Goal: Task Accomplishment & Management: Use online tool/utility

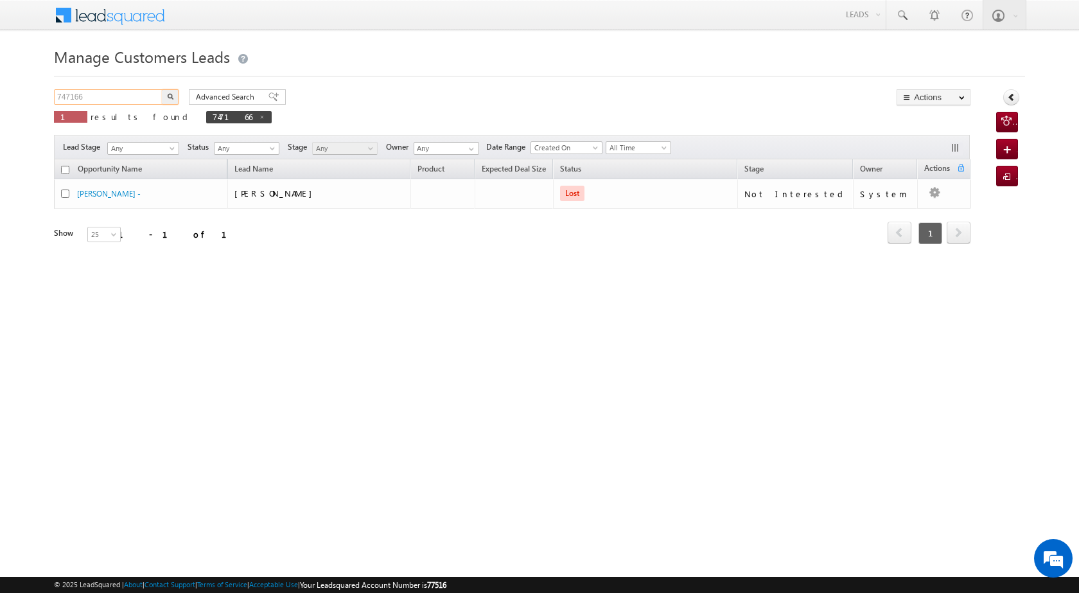
click at [107, 91] on input "747166" at bounding box center [109, 96] width 110 height 15
drag, startPoint x: 107, startPoint y: 91, endPoint x: 83, endPoint y: 94, distance: 23.9
click at [83, 94] on input "747166" at bounding box center [109, 96] width 110 height 15
paste input "5795"
type input "757956"
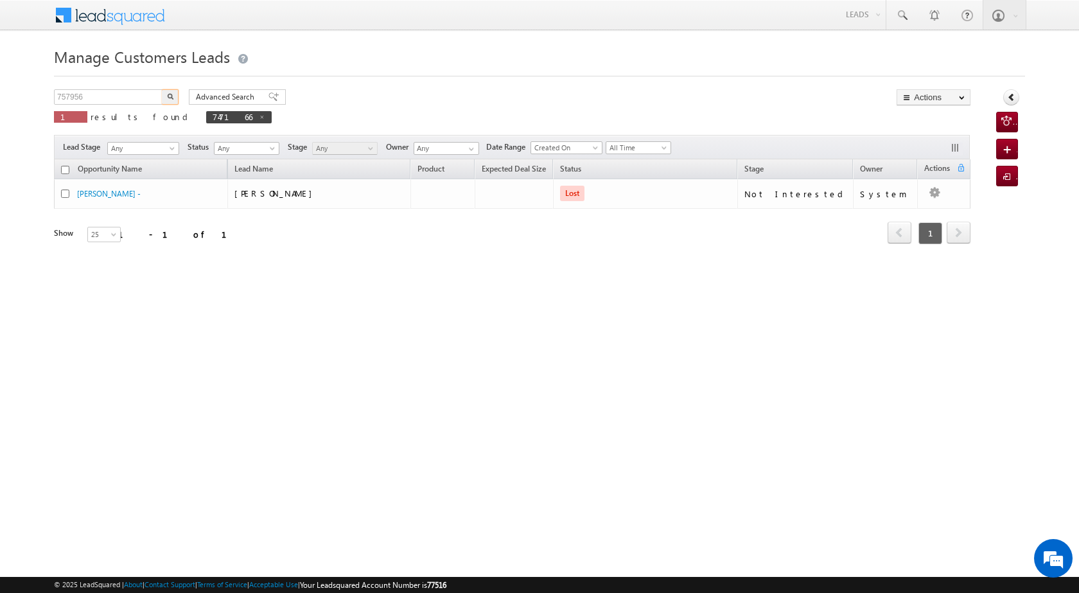
click at [168, 91] on button "button" at bounding box center [170, 96] width 17 height 15
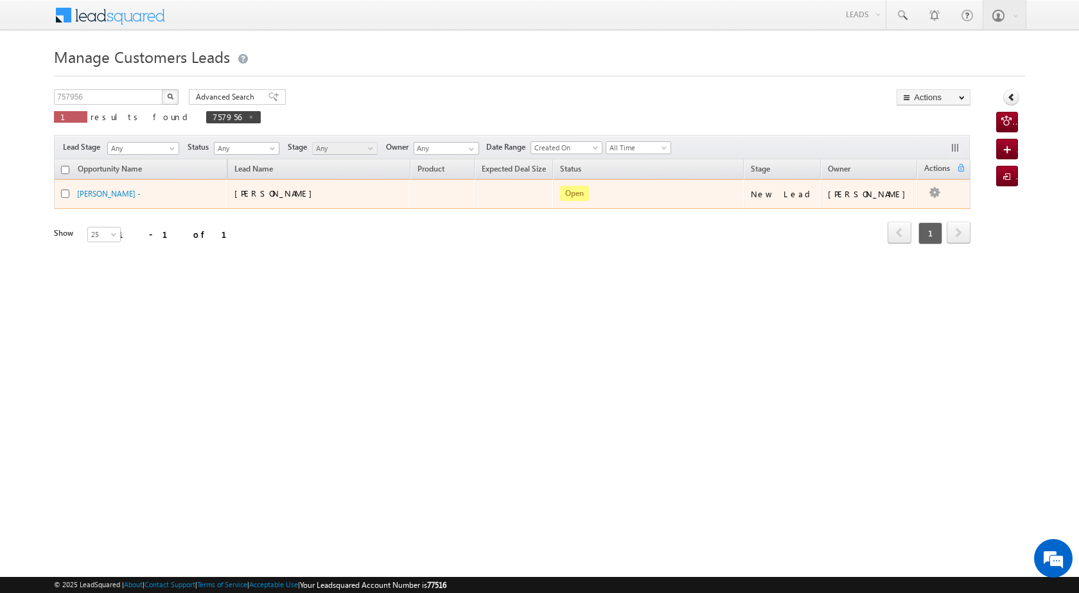
click at [939, 196] on td "Edit Change Owner Change Stage Add Activity Add Task Delete" at bounding box center [943, 194] width 53 height 30
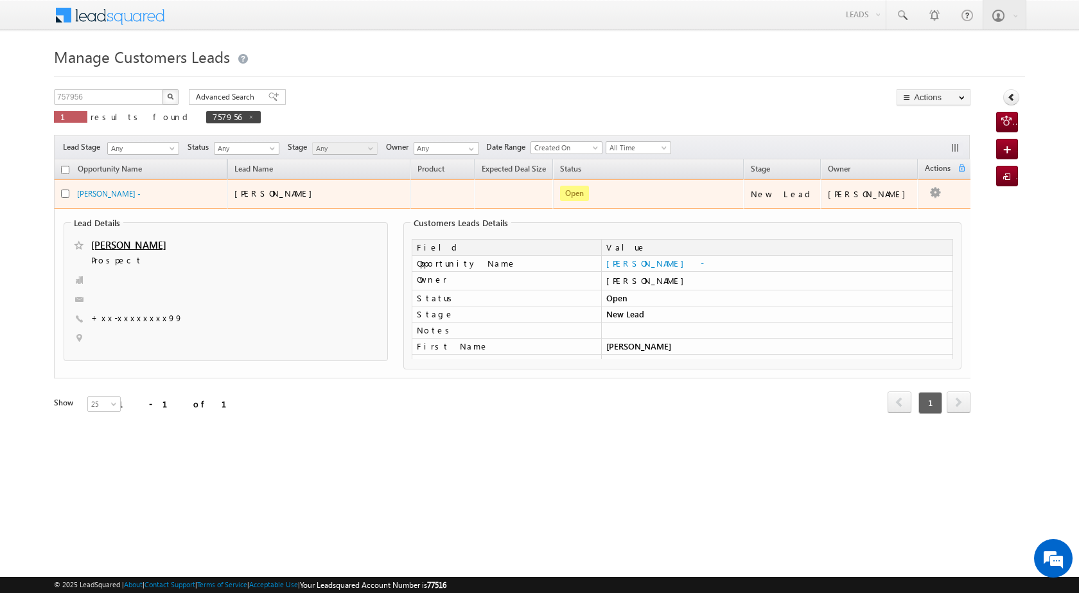
click at [907, 204] on td "[PERSON_NAME]" at bounding box center [869, 194] width 97 height 30
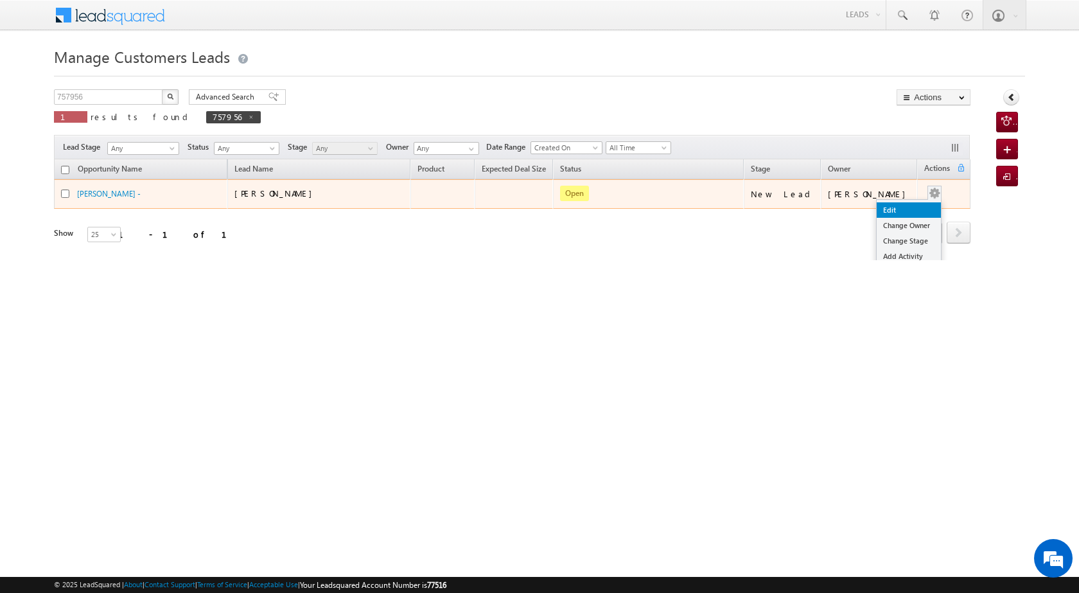
click at [898, 203] on link "Edit" at bounding box center [909, 209] width 64 height 15
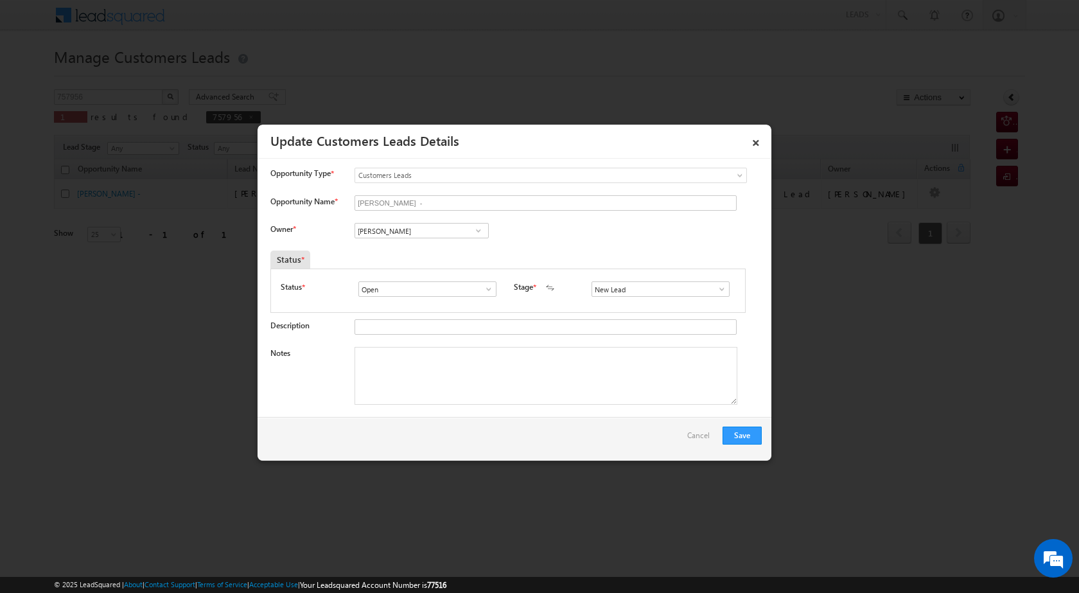
click at [473, 231] on span at bounding box center [478, 230] width 13 height 10
click at [442, 252] on span "[PERSON_NAME][EMAIL_ADDRESS][DOMAIN_NAME]" at bounding box center [418, 256] width 116 height 10
type input "[PERSON_NAME]"
click at [715, 294] on span at bounding box center [721, 289] width 13 height 10
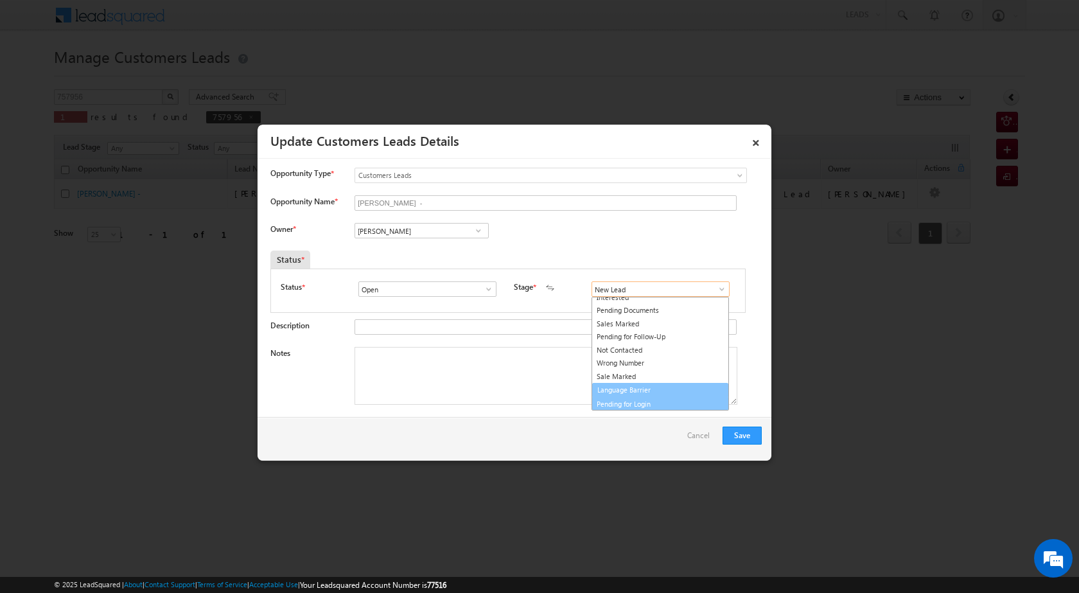
scroll to position [19, 0]
click at [658, 371] on link "Sale Marked" at bounding box center [659, 377] width 137 height 15
type input "Sale Marked"
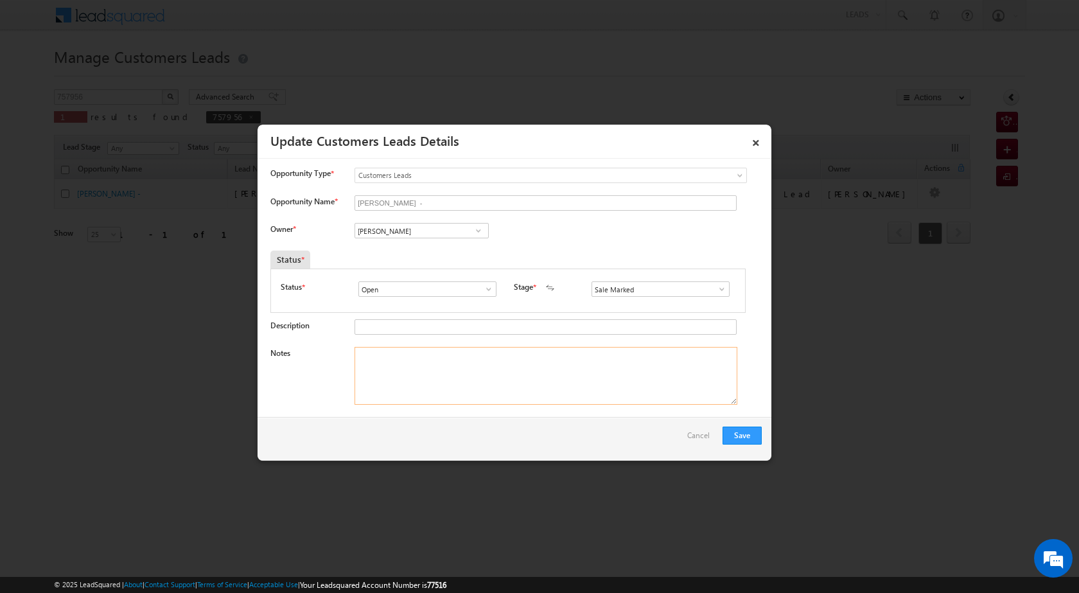
click at [408, 371] on textarea "Notes" at bounding box center [545, 376] width 383 height 58
paste textarea "757956"
click at [388, 364] on textarea "757956" at bounding box center [545, 376] width 383 height 58
paste textarea "3BHK P]V VAILUE 30 LOAN 10 LAC PUNE CITY [PERSON_NAME] ANSHARI BUSINESS HOTEL I…"
click at [383, 353] on textarea "757956 3BHK P]V VAILUE 30 LOAN 10 LAC PUNE CITY [PERSON_NAME] ANSHARI BUSINESS …" at bounding box center [545, 376] width 383 height 58
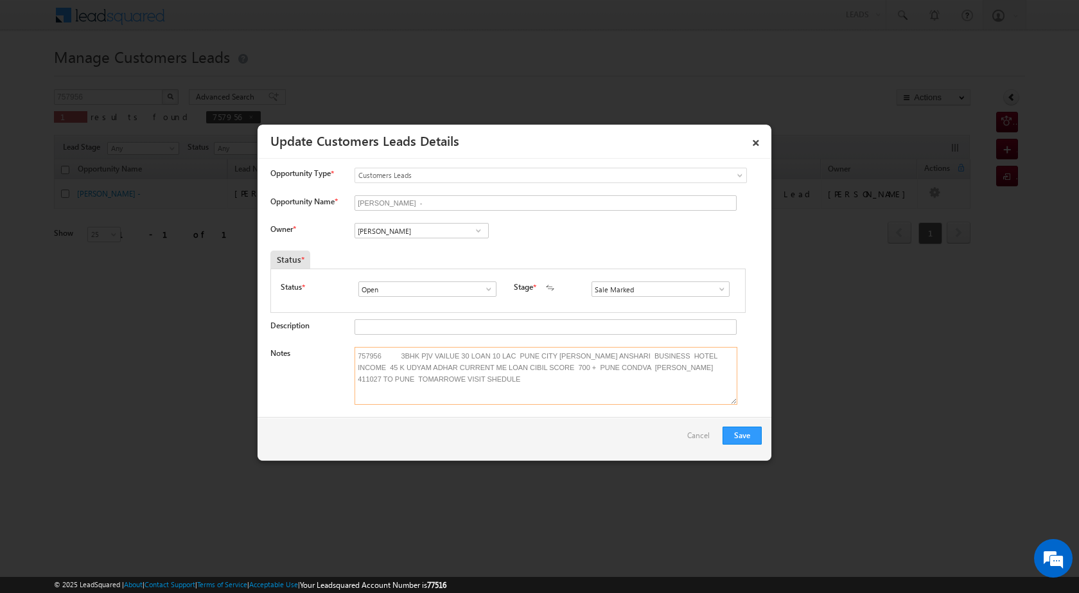
click at [386, 354] on textarea "757956 3BHK P]V VAILUE 30 LOAN 10 LAC PUNE CITY [PERSON_NAME] ANSHARI BUSINESS …" at bounding box center [545, 376] width 383 height 58
type textarea "757956 LAP[ LOAN 3BHK P]V VAILUE 30 LOAN 10 LAC PUNE CITY [PERSON_NAME] ANSHARI…"
click at [738, 435] on button "Save" at bounding box center [741, 435] width 39 height 18
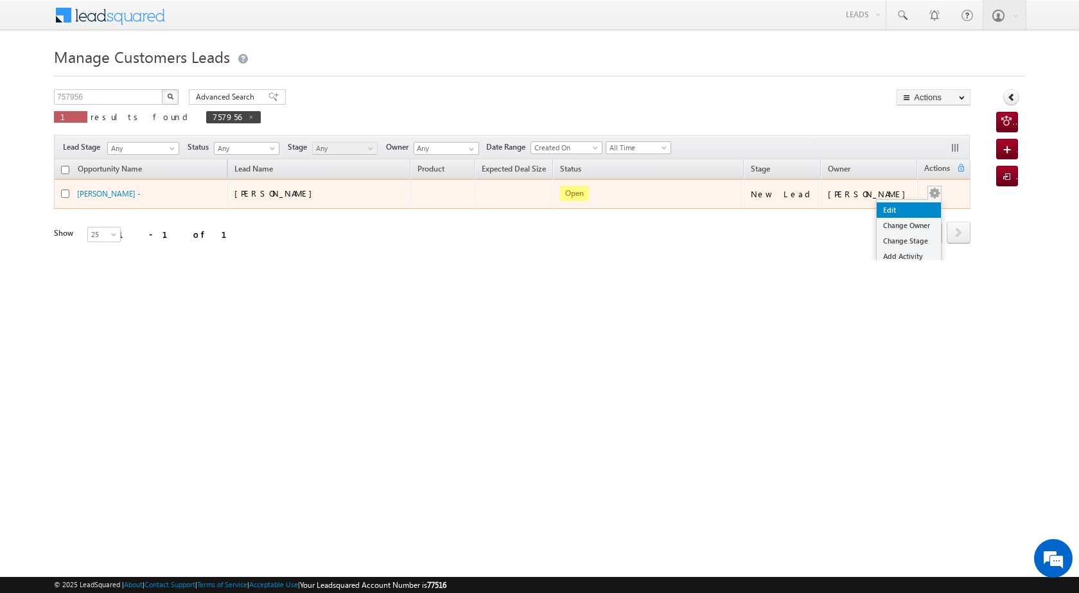
click at [907, 211] on link "Edit" at bounding box center [909, 209] width 64 height 15
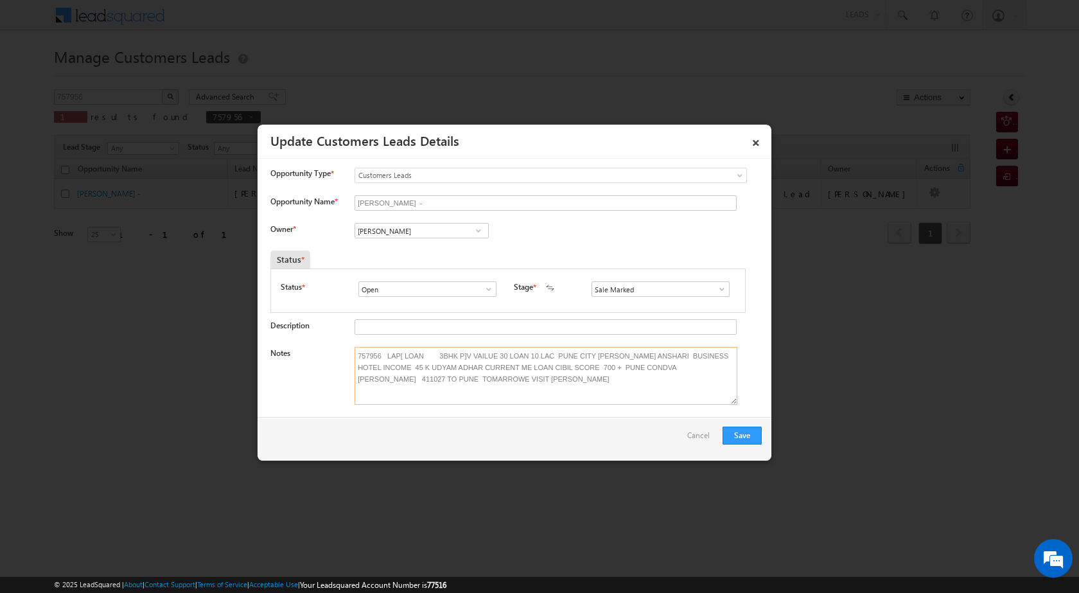
drag, startPoint x: 353, startPoint y: 353, endPoint x: 624, endPoint y: 376, distance: 272.0
click at [624, 376] on textarea "757956 LAP[ LOAN 3BHK P]V VAILUE 30 LOAN 10 LAC PUNE CITY [PERSON_NAME] ANSHARI…" at bounding box center [545, 376] width 383 height 58
paste textarea "9136776899"
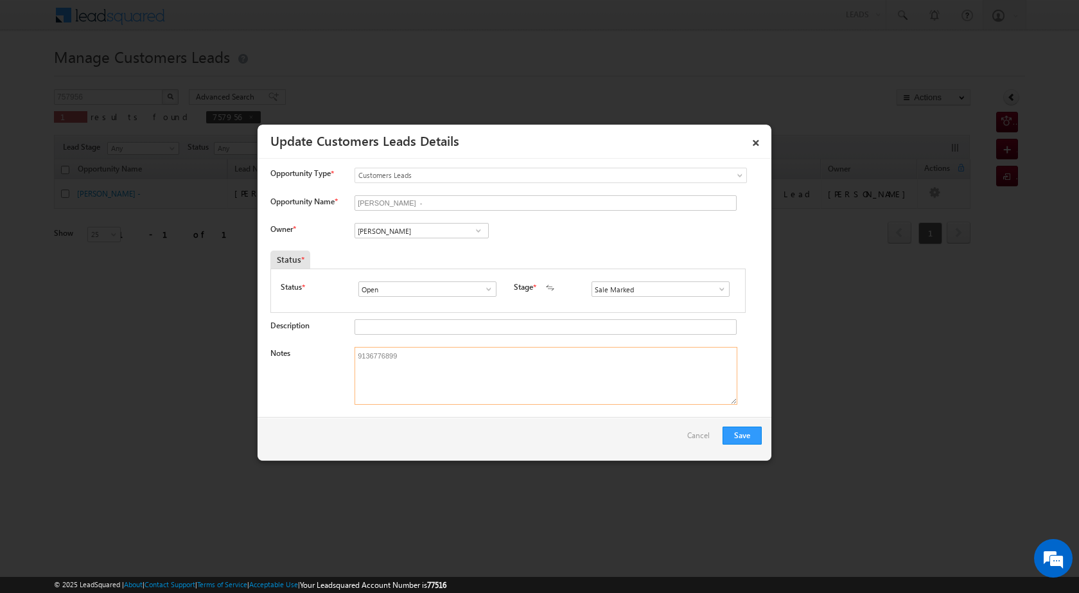
drag, startPoint x: 353, startPoint y: 354, endPoint x: 445, endPoint y: 354, distance: 91.8
click at [445, 354] on textarea "9136776899" at bounding box center [545, 376] width 383 height 58
paste textarea "3BHK P]V VAILUE 30 LOAN 10 LAC PUNE CITY [PERSON_NAME] ANSHARI BUSINESS HOTEL I…"
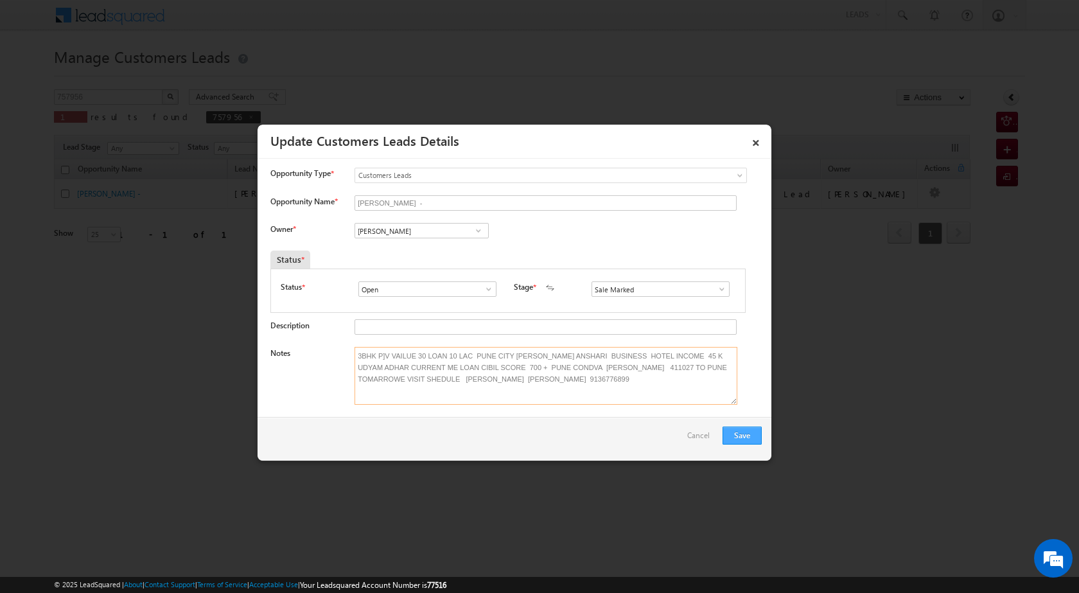
type textarea "3BHK P]V VAILUE 30 LOAN 10 LAC PUNE CITY [PERSON_NAME] ANSHARI BUSINESS HOTEL I…"
click at [738, 434] on button "Save" at bounding box center [741, 435] width 39 height 18
